Goal: Task Accomplishment & Management: Complete application form

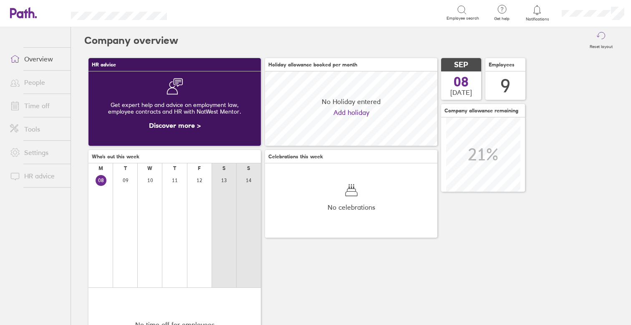
scroll to position [74, 172]
click at [45, 105] on link "Time off" at bounding box center [36, 105] width 67 height 17
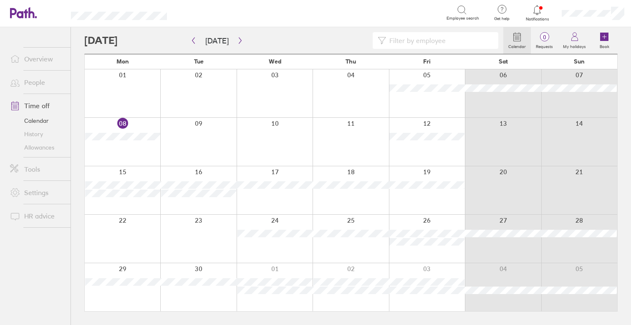
click at [275, 197] on div at bounding box center [275, 190] width 76 height 48
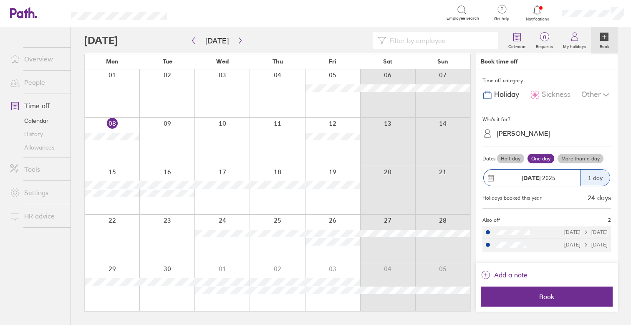
click at [582, 87] on div "Other" at bounding box center [597, 95] width 30 height 16
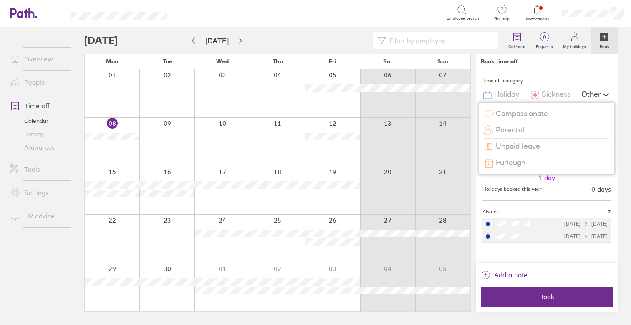
click at [529, 113] on span "Compassionate" at bounding box center [522, 113] width 52 height 9
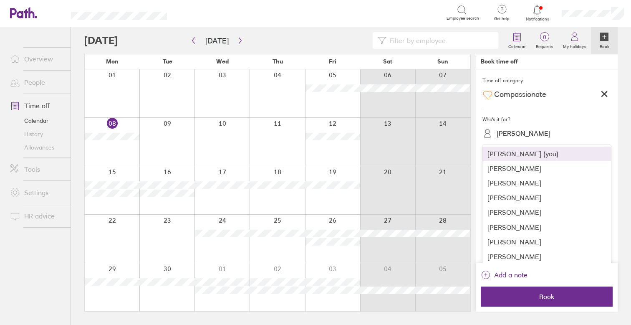
click at [526, 132] on div "[PERSON_NAME]" at bounding box center [524, 133] width 54 height 8
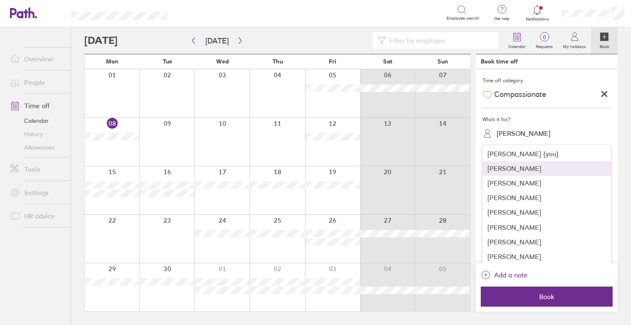
click at [523, 165] on div "[PERSON_NAME]" at bounding box center [547, 168] width 129 height 15
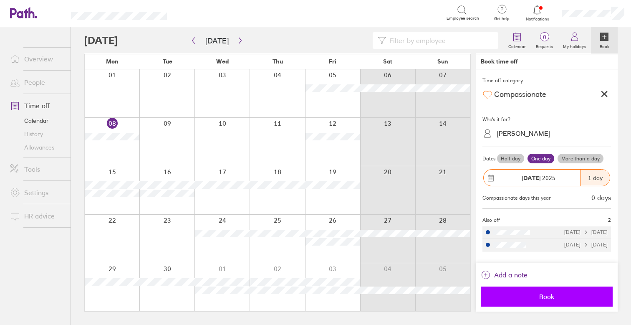
click at [560, 294] on span "Book" at bounding box center [547, 297] width 120 height 8
